Goal: Task Accomplishment & Management: Use online tool/utility

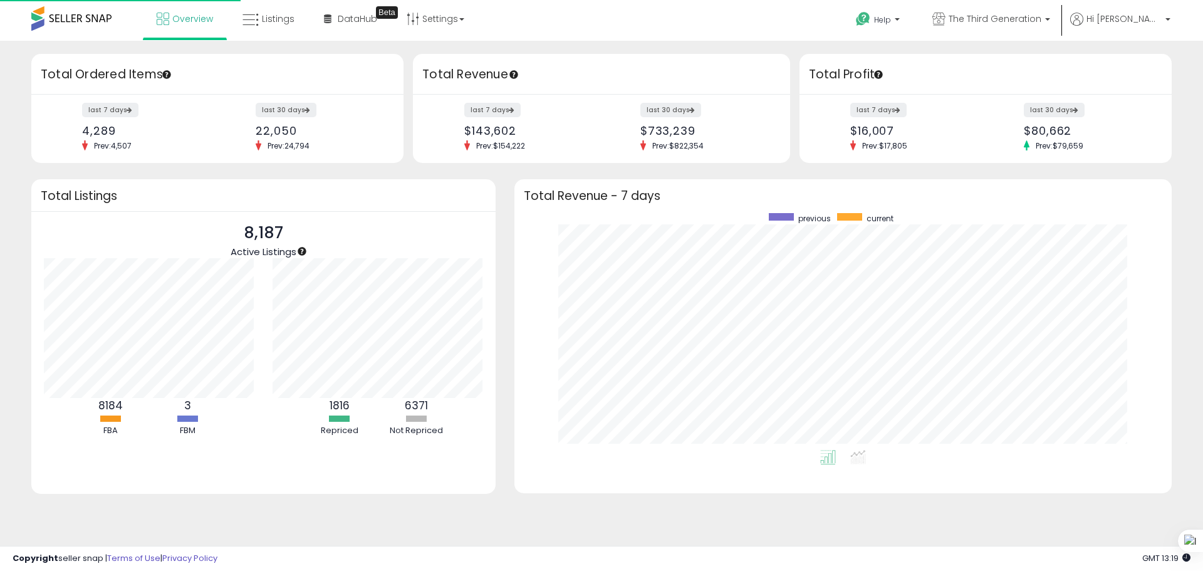
scroll to position [237, 632]
click at [252, 19] on icon at bounding box center [251, 20] width 16 height 16
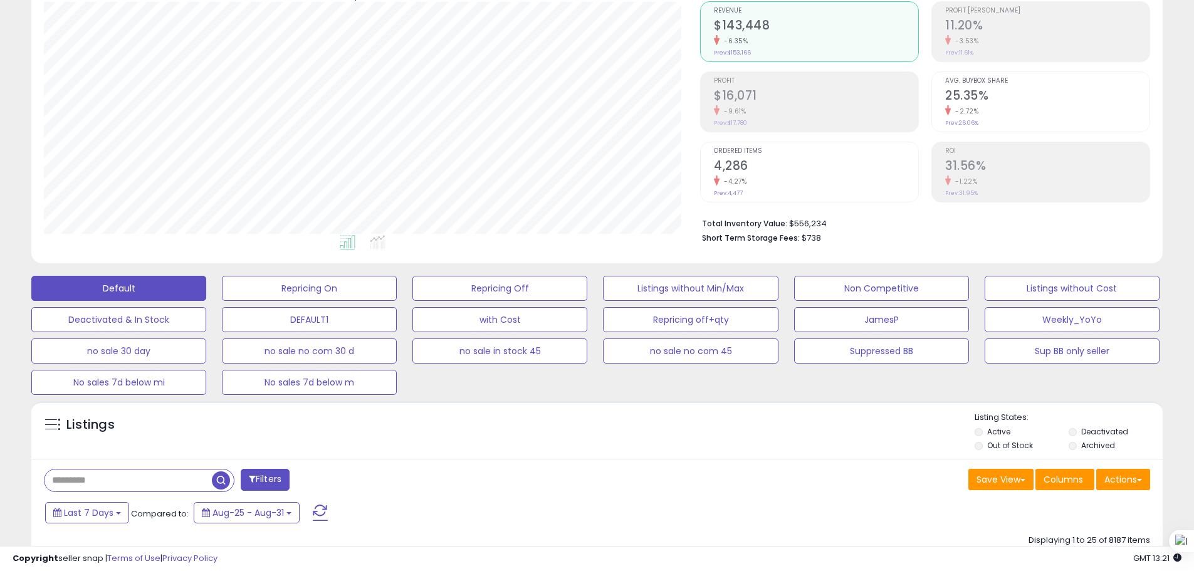
scroll to position [313, 0]
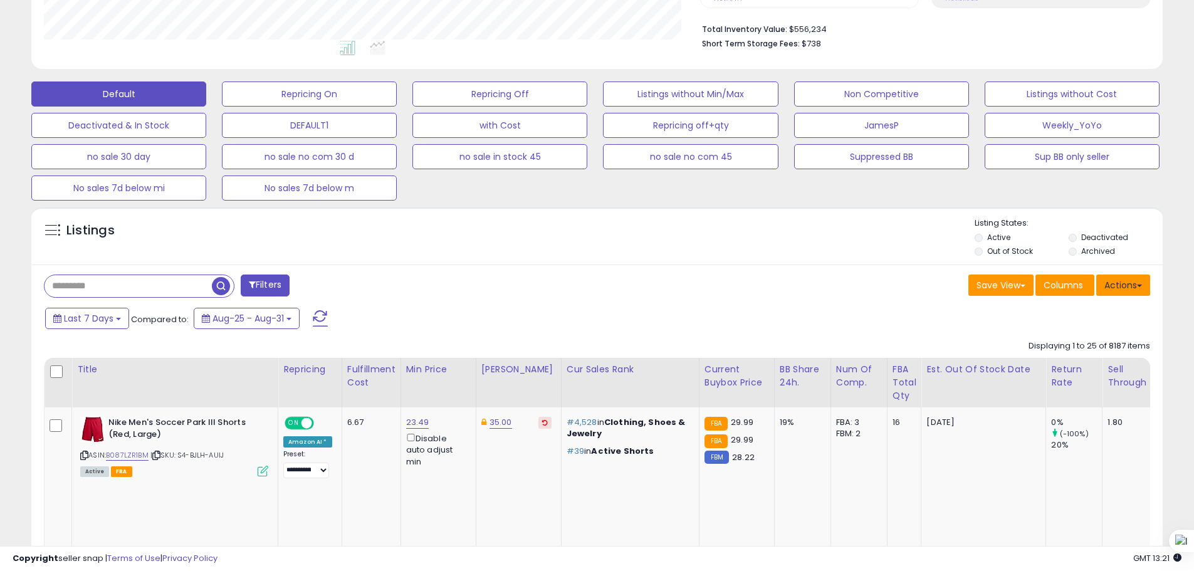
click at [1119, 285] on button "Actions" at bounding box center [1123, 284] width 54 height 21
click at [1064, 365] on link "Export All Columns" at bounding box center [1071, 364] width 137 height 19
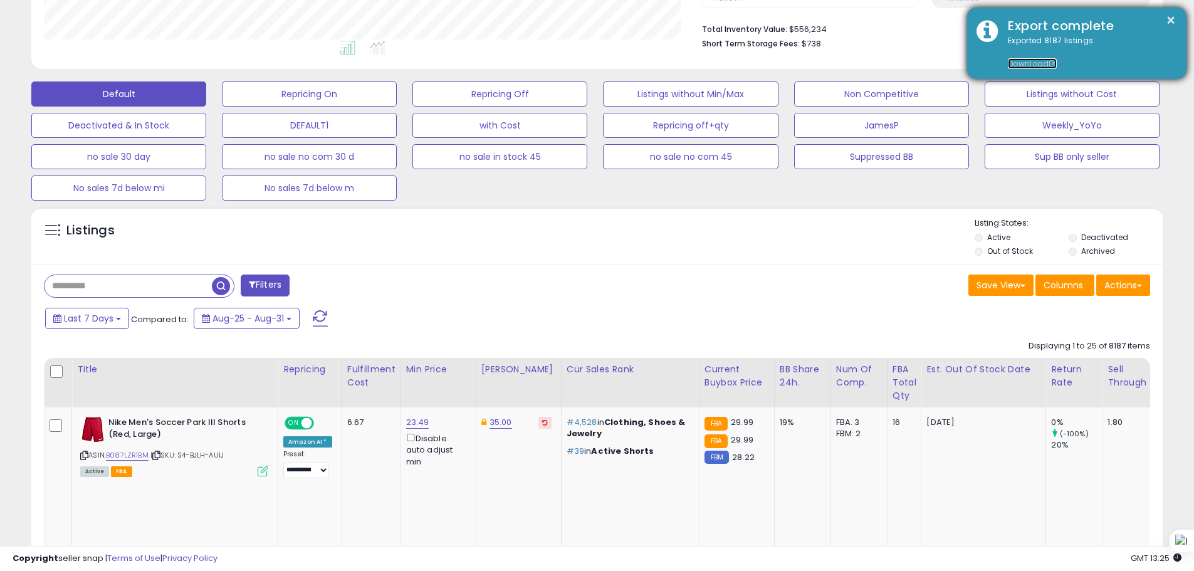
click at [1040, 58] on link "Download" at bounding box center [1032, 63] width 49 height 11
